Goal: Use online tool/utility: Utilize a website feature to perform a specific function

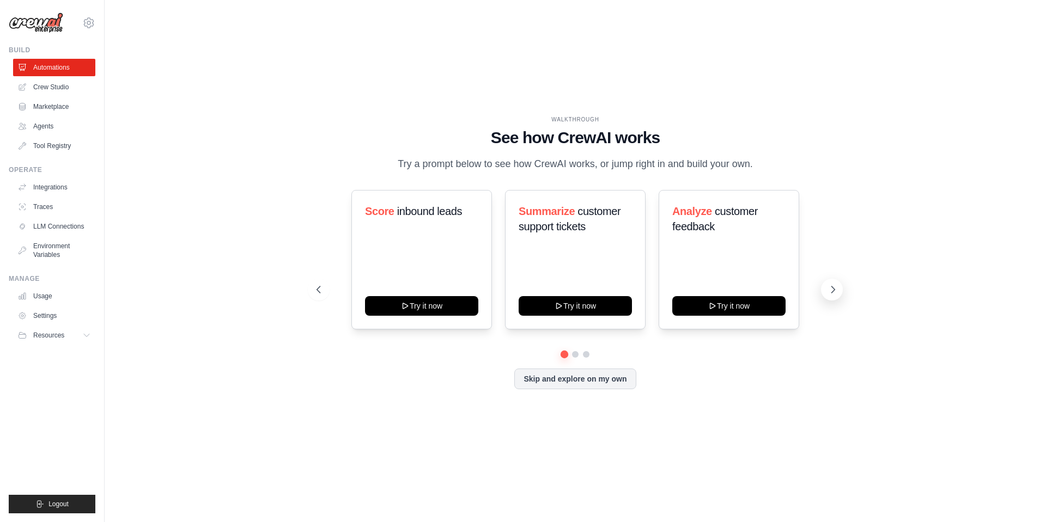
click at [838, 295] on icon at bounding box center [832, 289] width 11 height 11
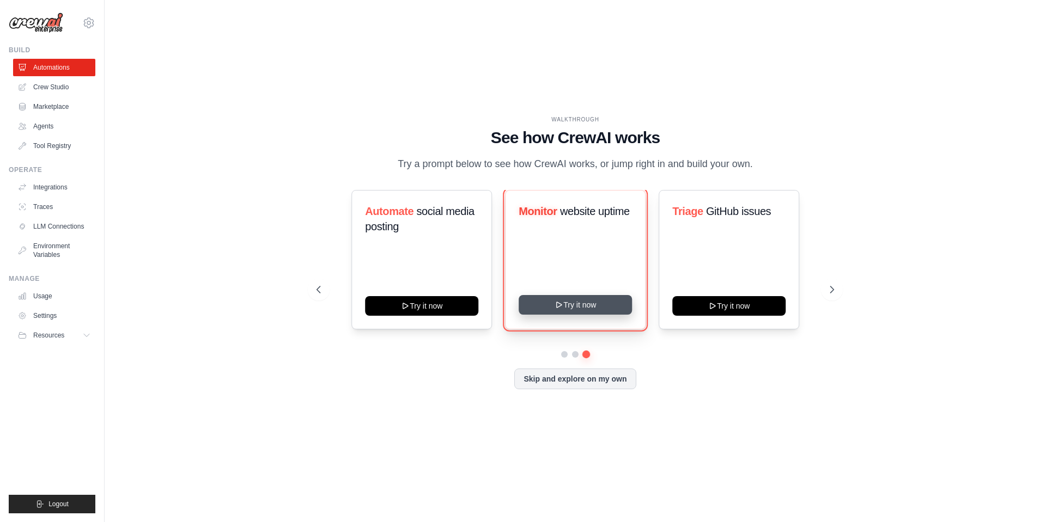
click at [604, 315] on button "Try it now" at bounding box center [575, 305] width 113 height 20
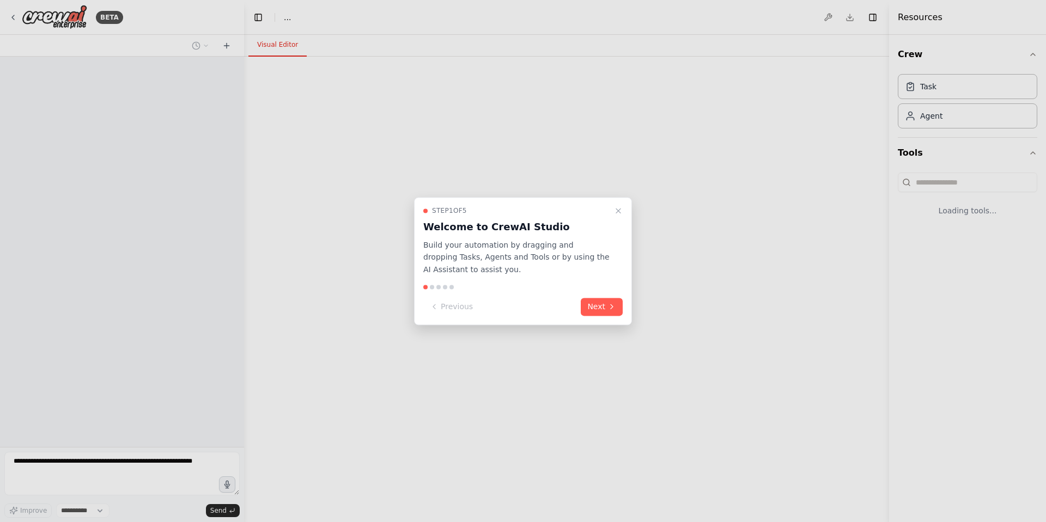
select select "****"
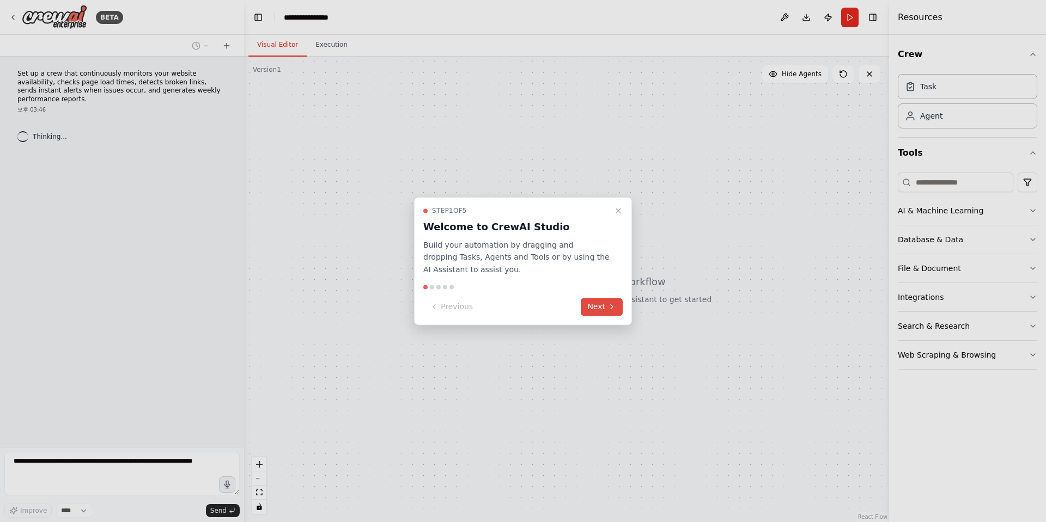
click at [606, 308] on button "Next" at bounding box center [602, 307] width 42 height 18
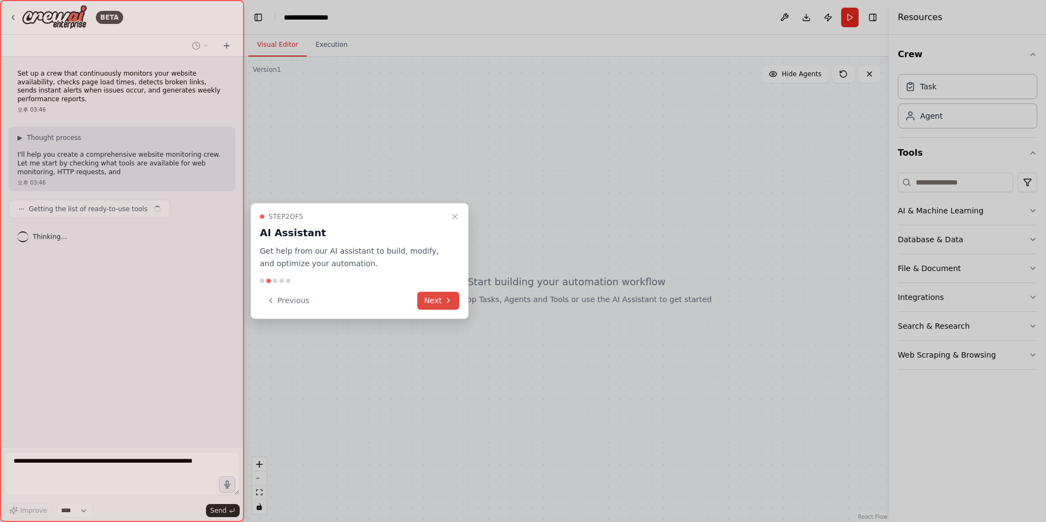
click at [429, 297] on button "Next" at bounding box center [438, 301] width 42 height 18
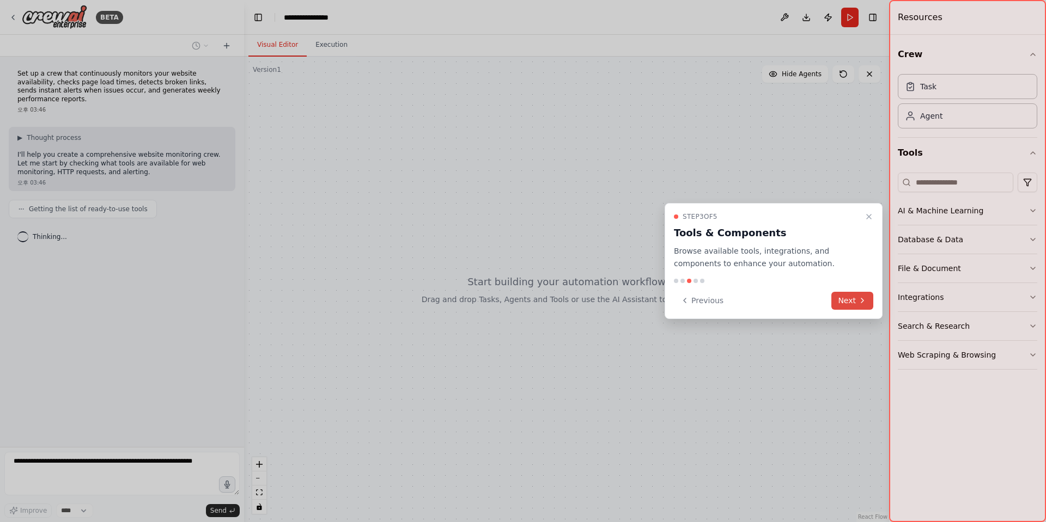
click at [858, 304] on icon at bounding box center [862, 300] width 9 height 9
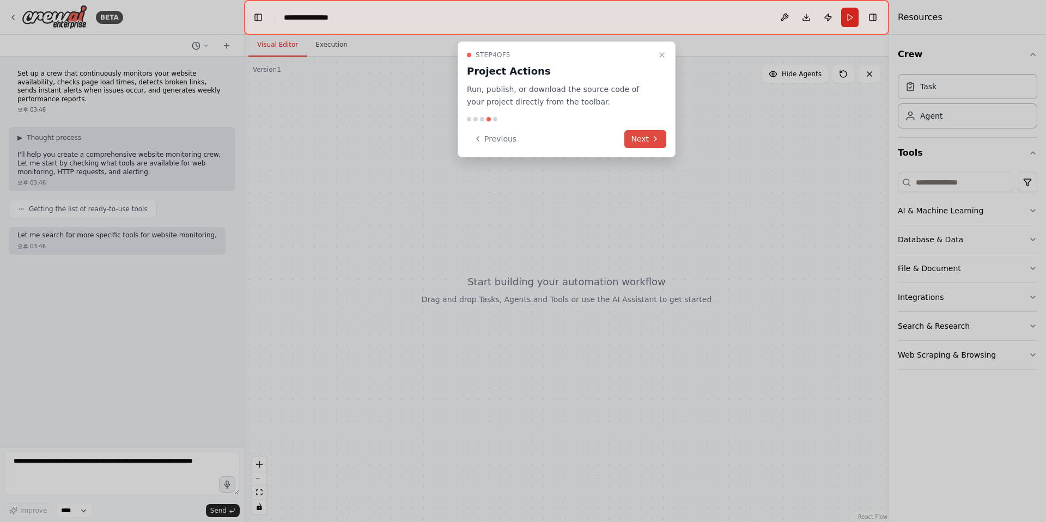
click at [639, 143] on button "Next" at bounding box center [645, 139] width 42 height 18
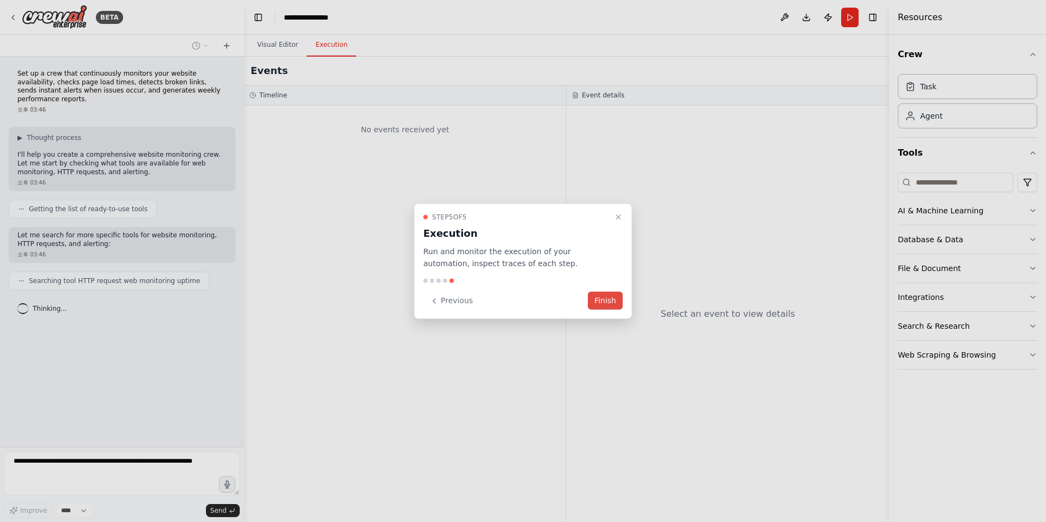
click at [608, 307] on button "Finish" at bounding box center [605, 301] width 35 height 18
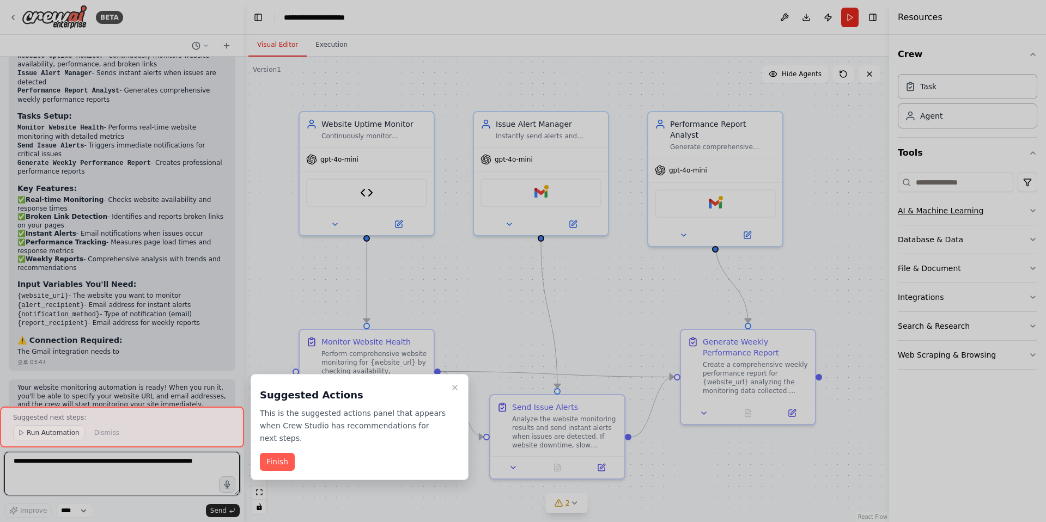
scroll to position [1189, 0]
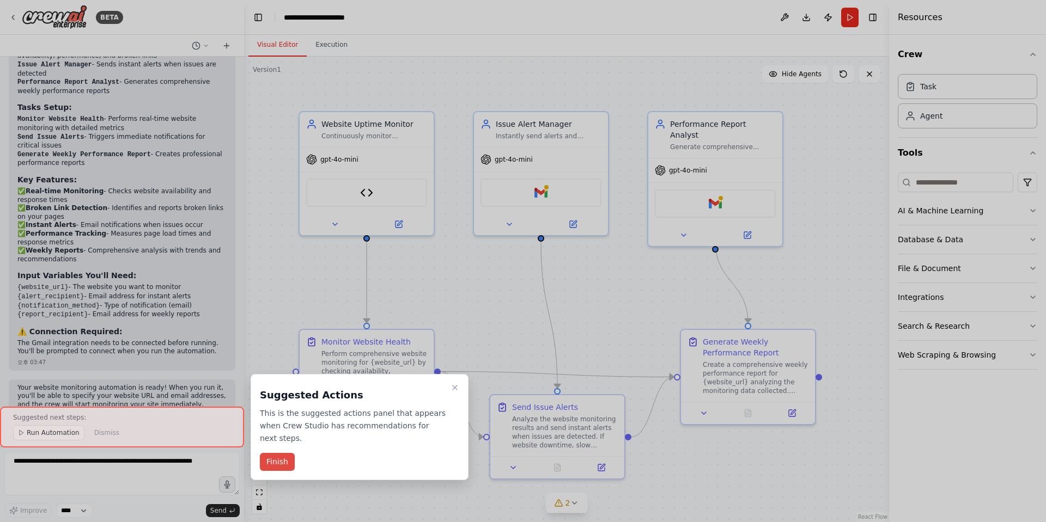
click at [267, 461] on button "Finish" at bounding box center [277, 462] width 35 height 18
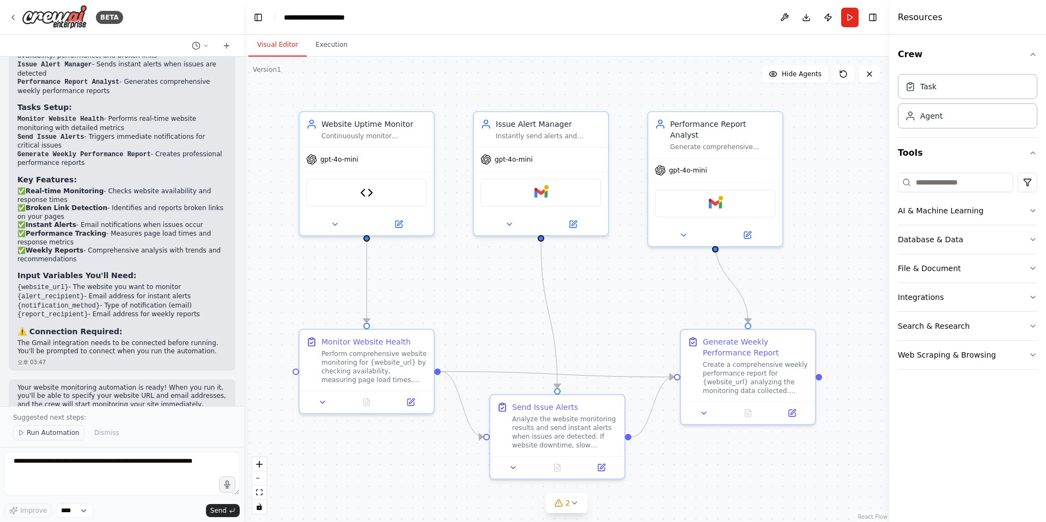
click at [21, 437] on button "Run Automation" at bounding box center [48, 432] width 71 height 15
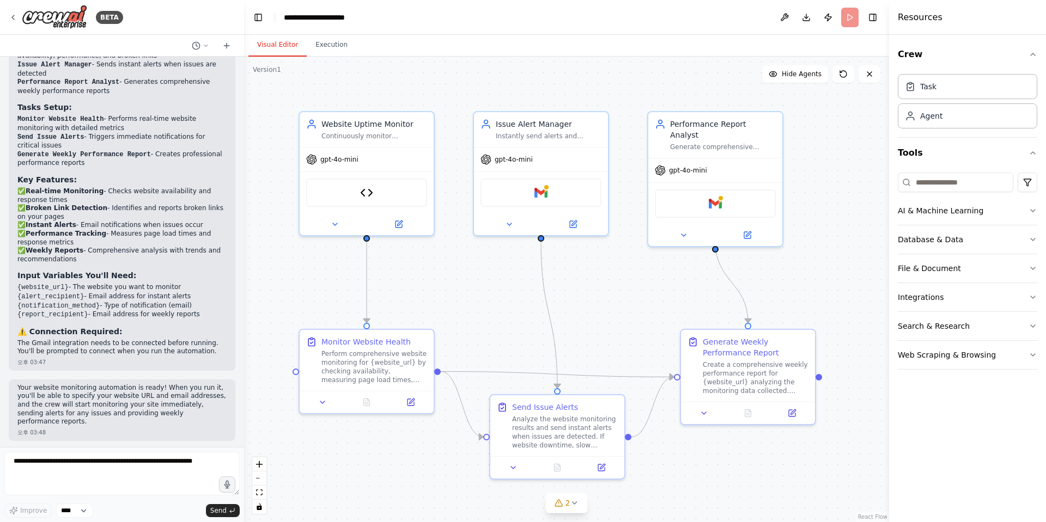
scroll to position [1148, 0]
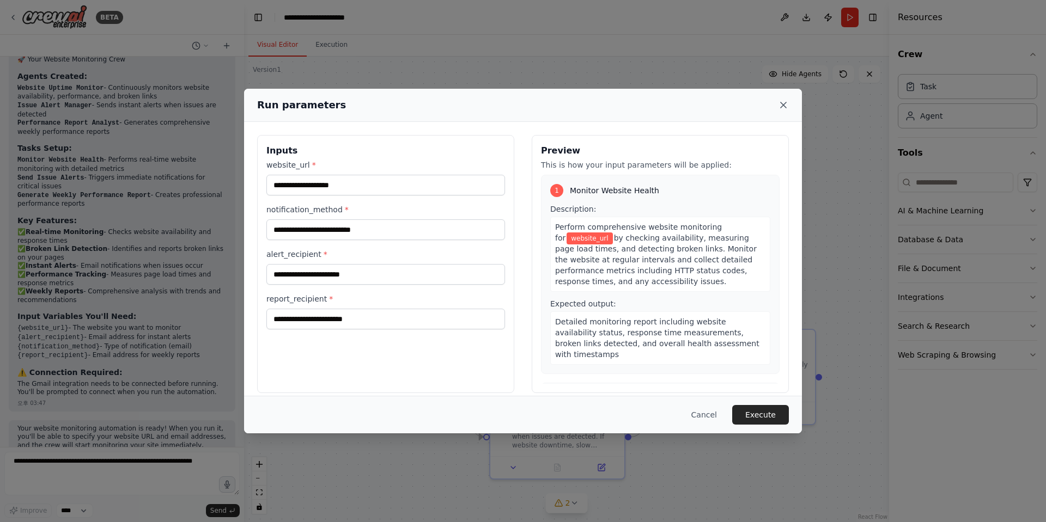
click at [784, 105] on icon at bounding box center [783, 105] width 11 height 11
